Goal: Communication & Community: Answer question/provide support

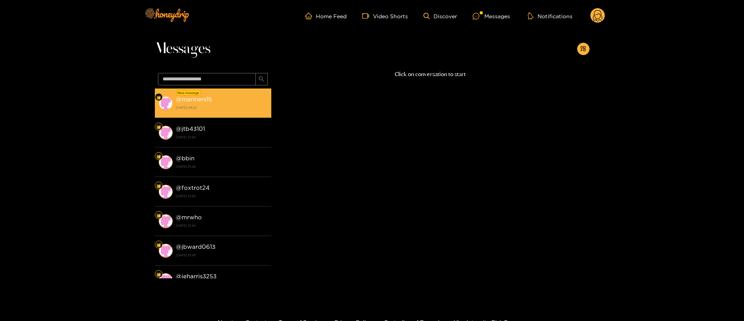
click at [208, 107] on strong "6 October 2025 04:22" at bounding box center [222, 107] width 92 height 7
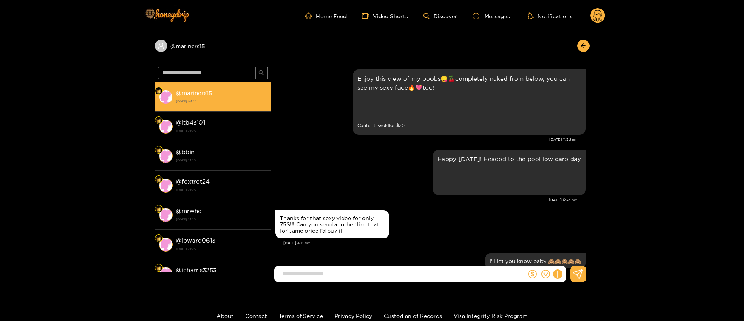
scroll to position [1119, 0]
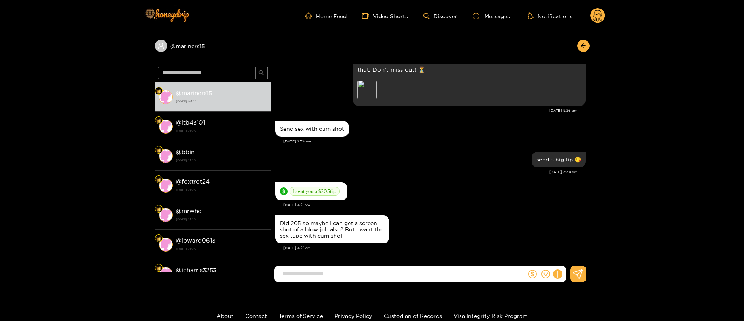
click at [464, 200] on div "I sent you a $ 205 tip." at bounding box center [430, 191] width 310 height 22
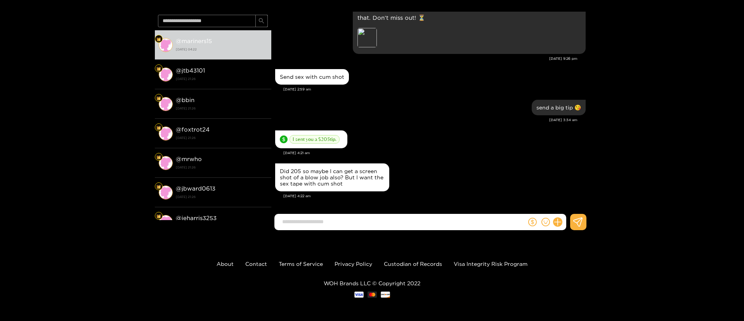
click at [644, 72] on div "@ mariners15 @ mariners15 6 October 2025 04:22 @ jtb43101 3 October 2025 21:26 …" at bounding box center [372, 108] width 744 height 256
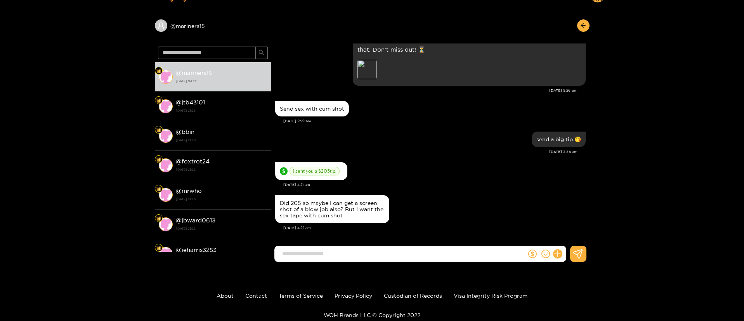
scroll to position [0, 0]
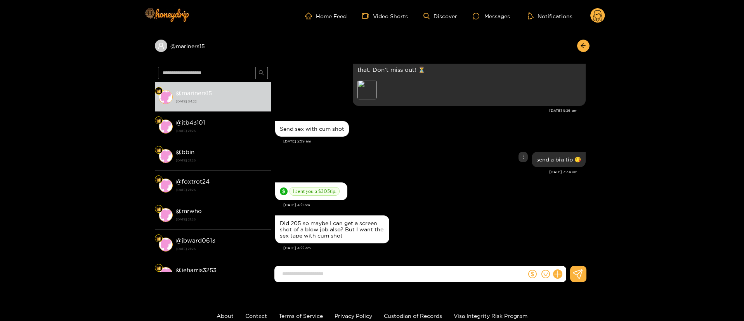
click at [445, 159] on div "send a big tip 😘" at bounding box center [430, 159] width 310 height 19
click at [595, 15] on circle at bounding box center [597, 15] width 15 height 15
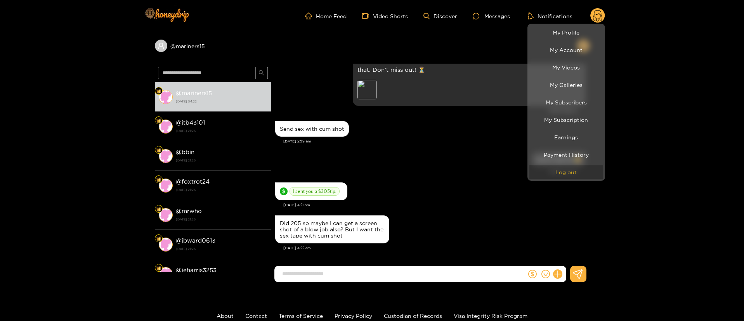
click at [565, 168] on button "Log out" at bounding box center [566, 172] width 74 height 14
